Goal: Task Accomplishment & Management: Use online tool/utility

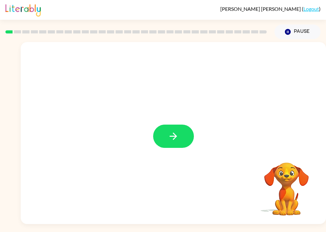
click at [172, 148] on button "button" at bounding box center [173, 136] width 41 height 23
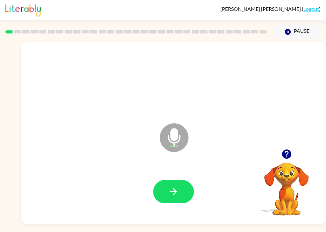
click at [178, 197] on icon "button" at bounding box center [173, 191] width 11 height 11
click at [188, 180] on button "button" at bounding box center [173, 191] width 41 height 23
click at [178, 185] on button "button" at bounding box center [173, 191] width 41 height 23
click at [175, 180] on button "button" at bounding box center [173, 191] width 41 height 23
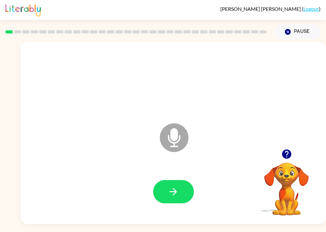
click at [181, 180] on button "button" at bounding box center [173, 191] width 41 height 23
click at [189, 180] on button "button" at bounding box center [173, 191] width 41 height 23
click at [176, 186] on icon "button" at bounding box center [173, 191] width 11 height 11
click at [178, 186] on icon "button" at bounding box center [173, 191] width 11 height 11
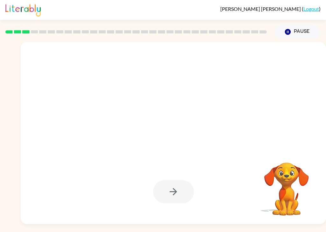
click at [186, 186] on div at bounding box center [173, 191] width 41 height 23
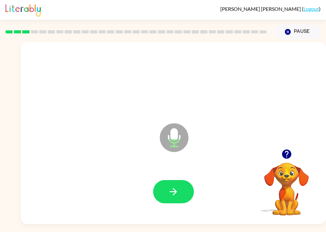
click at [172, 186] on icon "button" at bounding box center [173, 191] width 11 height 11
click at [170, 186] on icon "button" at bounding box center [173, 191] width 11 height 11
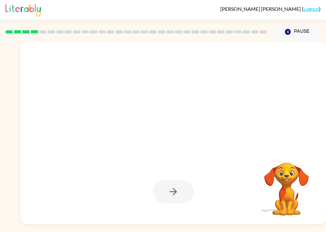
click at [269, 153] on video "Your browser must support playing .mp4 files to use Literably. Please try using…" at bounding box center [287, 185] width 64 height 64
click at [308, 154] on video "Your browser must support playing .mp4 files to use Literably. Please try using…" at bounding box center [287, 185] width 64 height 64
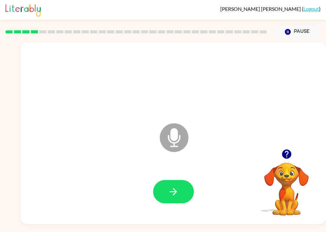
click at [172, 186] on icon "button" at bounding box center [173, 191] width 11 height 11
click at [179, 184] on button "button" at bounding box center [173, 191] width 41 height 23
click at [167, 180] on button "button" at bounding box center [173, 191] width 41 height 23
click at [174, 184] on button "button" at bounding box center [173, 191] width 41 height 23
click at [168, 184] on button "button" at bounding box center [173, 191] width 41 height 23
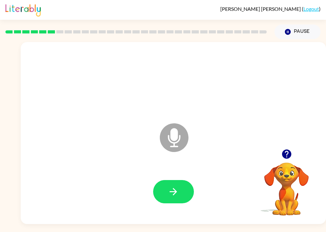
click at [183, 186] on button "button" at bounding box center [173, 191] width 41 height 23
click at [181, 180] on button "button" at bounding box center [173, 191] width 41 height 23
click at [172, 186] on icon "button" at bounding box center [173, 191] width 11 height 11
click at [172, 187] on button "button" at bounding box center [173, 191] width 41 height 23
click at [172, 186] on icon "button" at bounding box center [173, 191] width 11 height 11
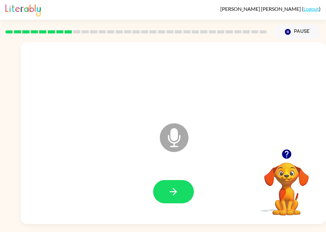
click at [164, 190] on button "button" at bounding box center [173, 191] width 41 height 23
click at [168, 184] on button "button" at bounding box center [173, 191] width 41 height 23
click at [178, 186] on icon "button" at bounding box center [173, 191] width 11 height 11
click at [169, 186] on icon "button" at bounding box center [173, 191] width 11 height 11
click at [171, 186] on icon "button" at bounding box center [173, 191] width 11 height 11
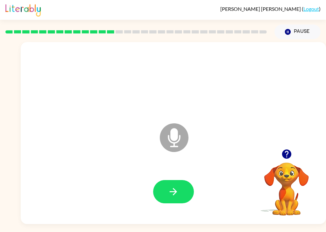
click at [168, 180] on button "button" at bounding box center [173, 191] width 41 height 23
click at [169, 180] on button "button" at bounding box center [173, 191] width 41 height 23
click at [176, 184] on button "button" at bounding box center [173, 191] width 41 height 23
click at [180, 180] on button "button" at bounding box center [173, 191] width 41 height 23
click at [178, 186] on icon "button" at bounding box center [173, 191] width 11 height 11
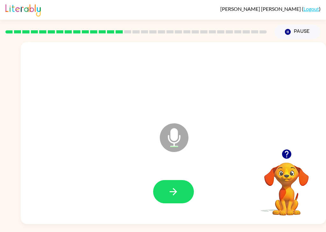
click at [177, 186] on icon "button" at bounding box center [173, 191] width 11 height 11
click at [178, 186] on icon "button" at bounding box center [173, 191] width 11 height 11
click at [176, 180] on button "button" at bounding box center [173, 191] width 41 height 23
click at [174, 180] on button "button" at bounding box center [173, 191] width 41 height 23
click at [180, 180] on button "button" at bounding box center [173, 191] width 41 height 23
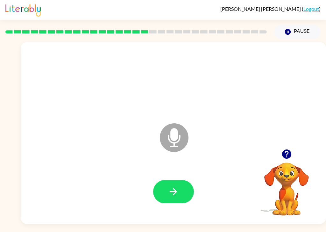
click at [179, 181] on button "button" at bounding box center [173, 191] width 41 height 23
click at [178, 180] on button "button" at bounding box center [173, 191] width 41 height 23
click at [177, 186] on icon "button" at bounding box center [173, 191] width 11 height 11
click at [182, 183] on button "button" at bounding box center [173, 191] width 41 height 23
click at [172, 186] on icon "button" at bounding box center [173, 191] width 11 height 11
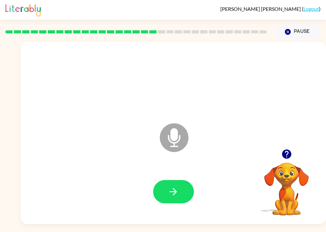
click at [171, 186] on icon "button" at bounding box center [173, 191] width 11 height 11
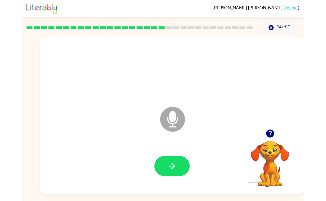
scroll to position [22, 0]
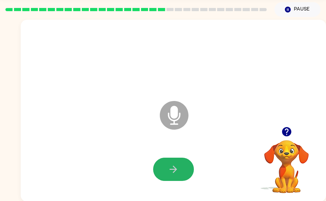
click at [181, 168] on button "button" at bounding box center [173, 169] width 41 height 23
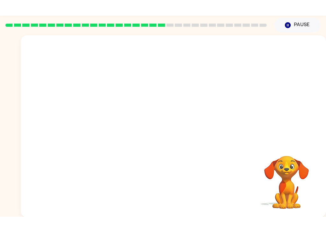
scroll to position [15, 0]
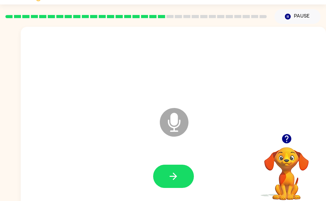
click at [180, 182] on button "button" at bounding box center [173, 176] width 41 height 23
click at [178, 174] on icon "button" at bounding box center [173, 176] width 11 height 11
click at [166, 177] on button "button" at bounding box center [173, 176] width 41 height 23
click at [188, 174] on button "button" at bounding box center [173, 176] width 41 height 23
click at [173, 167] on button "button" at bounding box center [173, 176] width 41 height 23
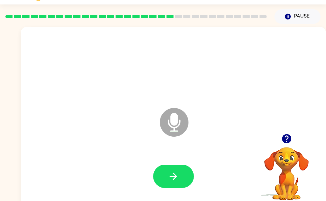
click at [187, 166] on button "button" at bounding box center [173, 176] width 41 height 23
click at [181, 174] on button "button" at bounding box center [173, 176] width 41 height 23
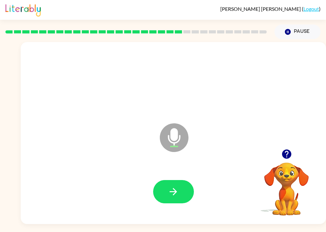
click at [178, 180] on button "button" at bounding box center [173, 191] width 41 height 23
click at [178, 186] on icon "button" at bounding box center [173, 191] width 11 height 11
click at [163, 180] on button "button" at bounding box center [173, 191] width 41 height 23
click at [175, 180] on button "button" at bounding box center [173, 191] width 41 height 23
click at [178, 180] on button "button" at bounding box center [173, 191] width 41 height 23
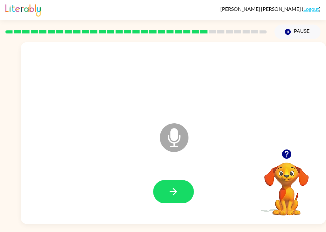
click at [177, 186] on icon "button" at bounding box center [173, 191] width 11 height 11
click at [184, 180] on button "button" at bounding box center [173, 191] width 41 height 23
click at [177, 186] on icon "button" at bounding box center [173, 191] width 11 height 11
click at [184, 188] on button "button" at bounding box center [173, 191] width 41 height 23
click at [185, 180] on button "button" at bounding box center [173, 191] width 41 height 23
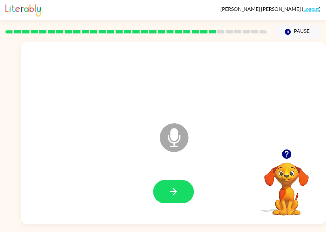
click at [174, 188] on icon "button" at bounding box center [173, 191] width 7 height 7
click at [180, 180] on button "button" at bounding box center [173, 191] width 41 height 23
click at [179, 186] on icon "button" at bounding box center [173, 191] width 11 height 11
click at [175, 186] on icon "button" at bounding box center [173, 191] width 11 height 11
click at [180, 180] on button "button" at bounding box center [173, 191] width 41 height 23
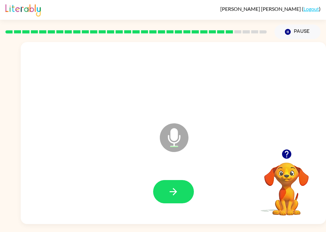
click at [174, 186] on icon "button" at bounding box center [173, 191] width 11 height 11
click at [186, 180] on button "button" at bounding box center [173, 191] width 41 height 23
click at [180, 180] on button "button" at bounding box center [173, 191] width 41 height 23
click at [178, 186] on icon "button" at bounding box center [173, 191] width 11 height 11
click at [182, 182] on button "button" at bounding box center [173, 191] width 41 height 23
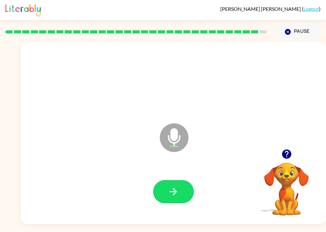
click at [169, 186] on icon "button" at bounding box center [173, 191] width 11 height 11
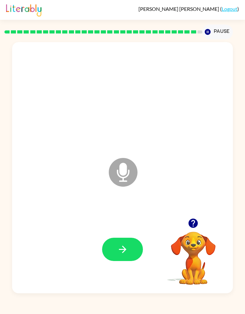
click at [122, 201] on icon "button" at bounding box center [122, 248] width 11 height 11
